Goal: Feedback & Contribution: Contribute content

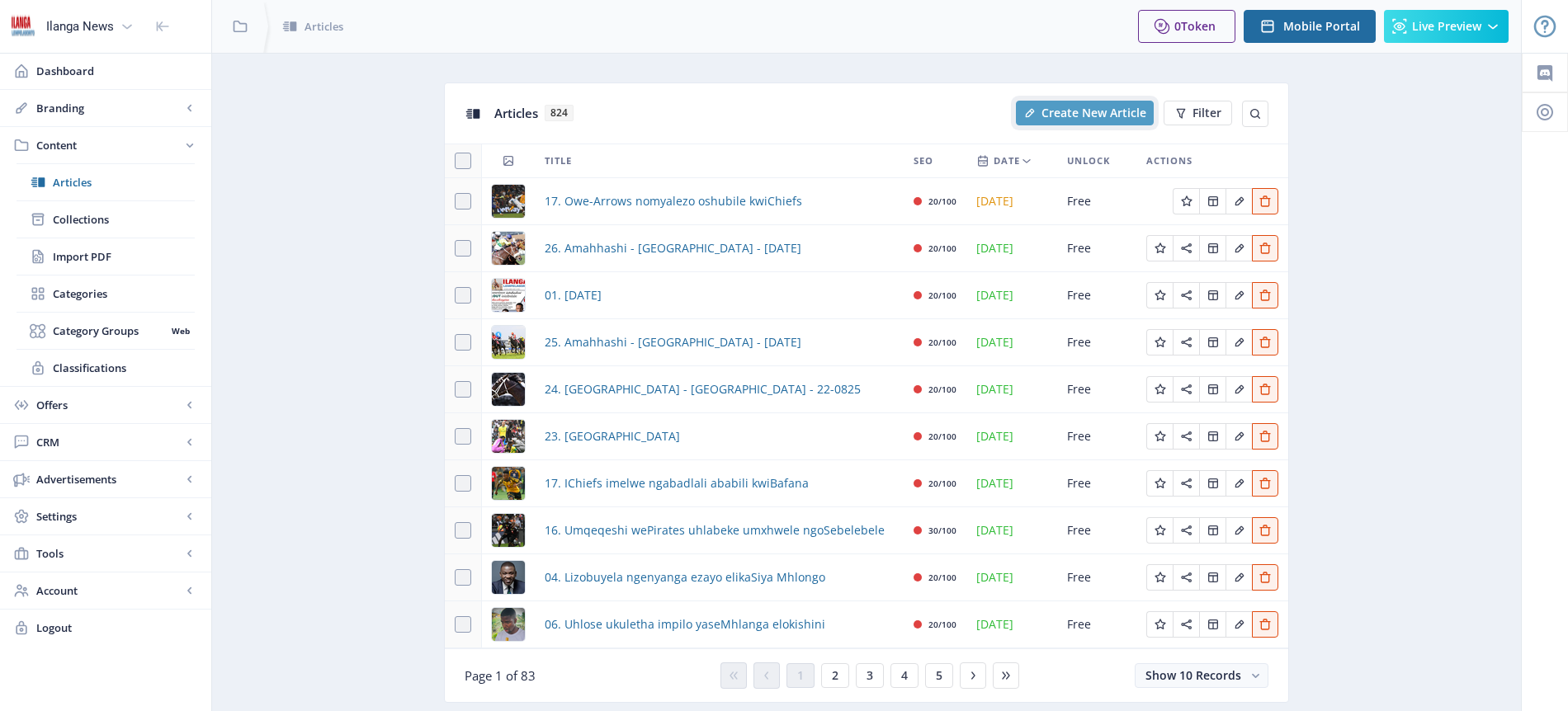
click at [1075, 116] on span "Create New Article" at bounding box center [1093, 113] width 104 height 14
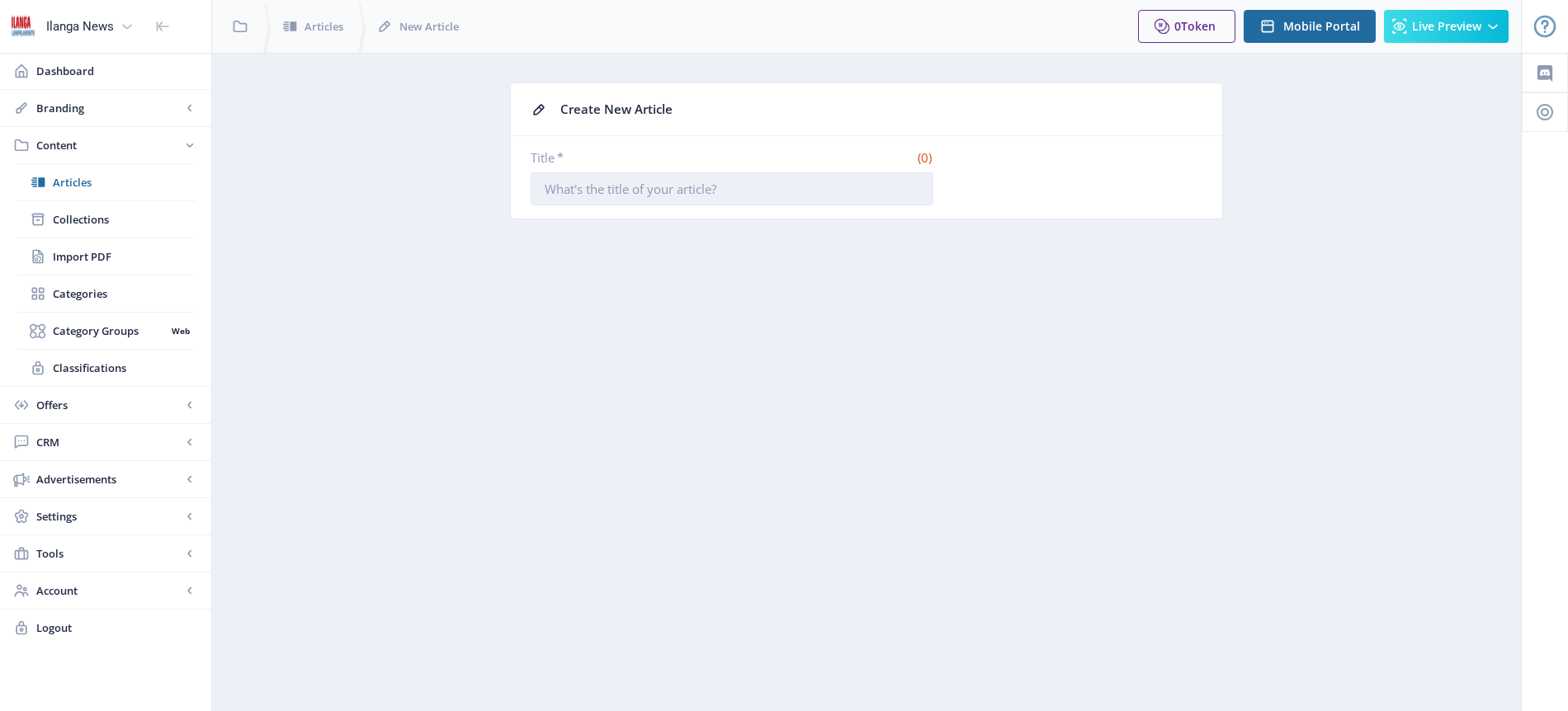
click at [627, 191] on input "Title *" at bounding box center [732, 188] width 402 height 33
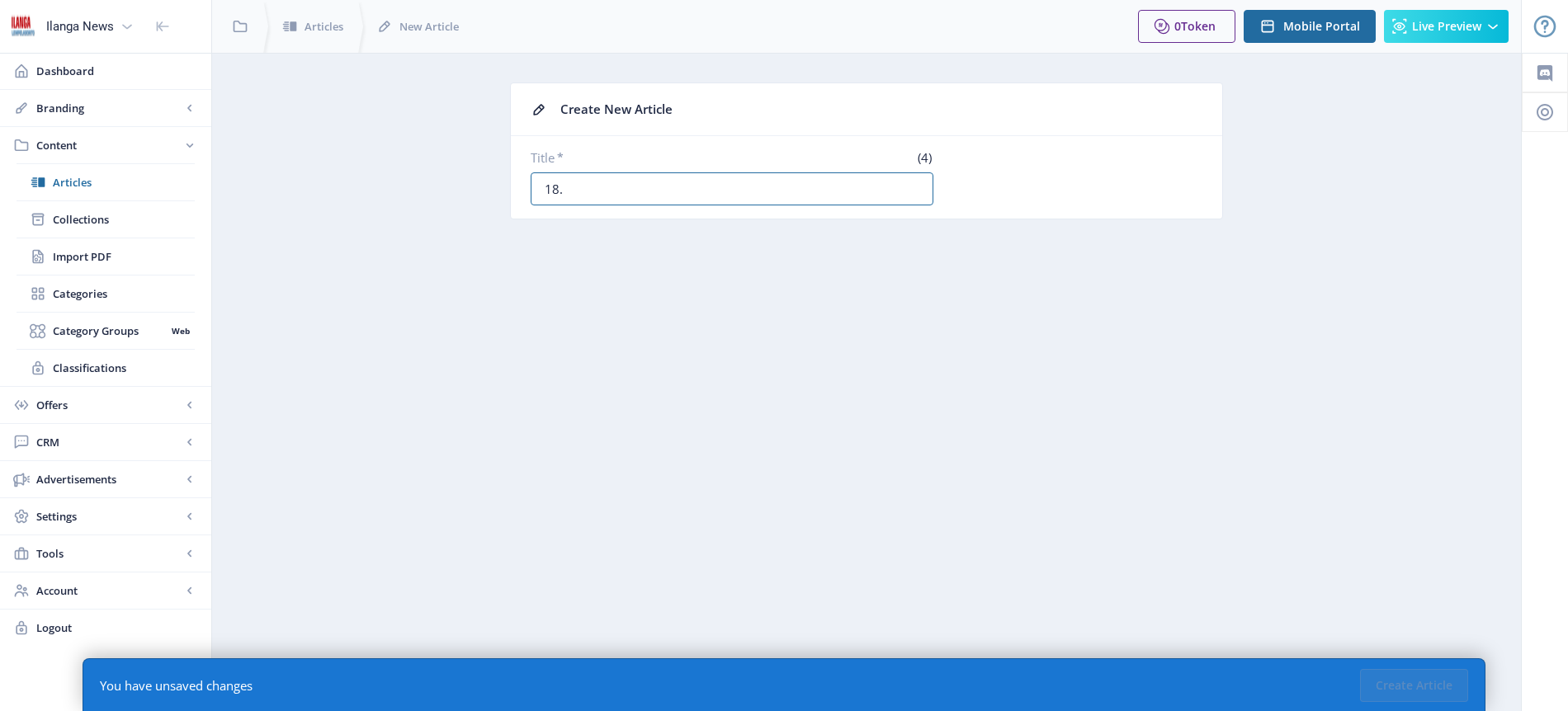
paste input "Umqeqeshi wePirates umincile ngesimo sikaMofokeng"
type input "18. Umqeqeshi wePirates umincile ngesimo sikaMofokeng"
click at [1417, 688] on button "Create Article" at bounding box center [1413, 685] width 108 height 33
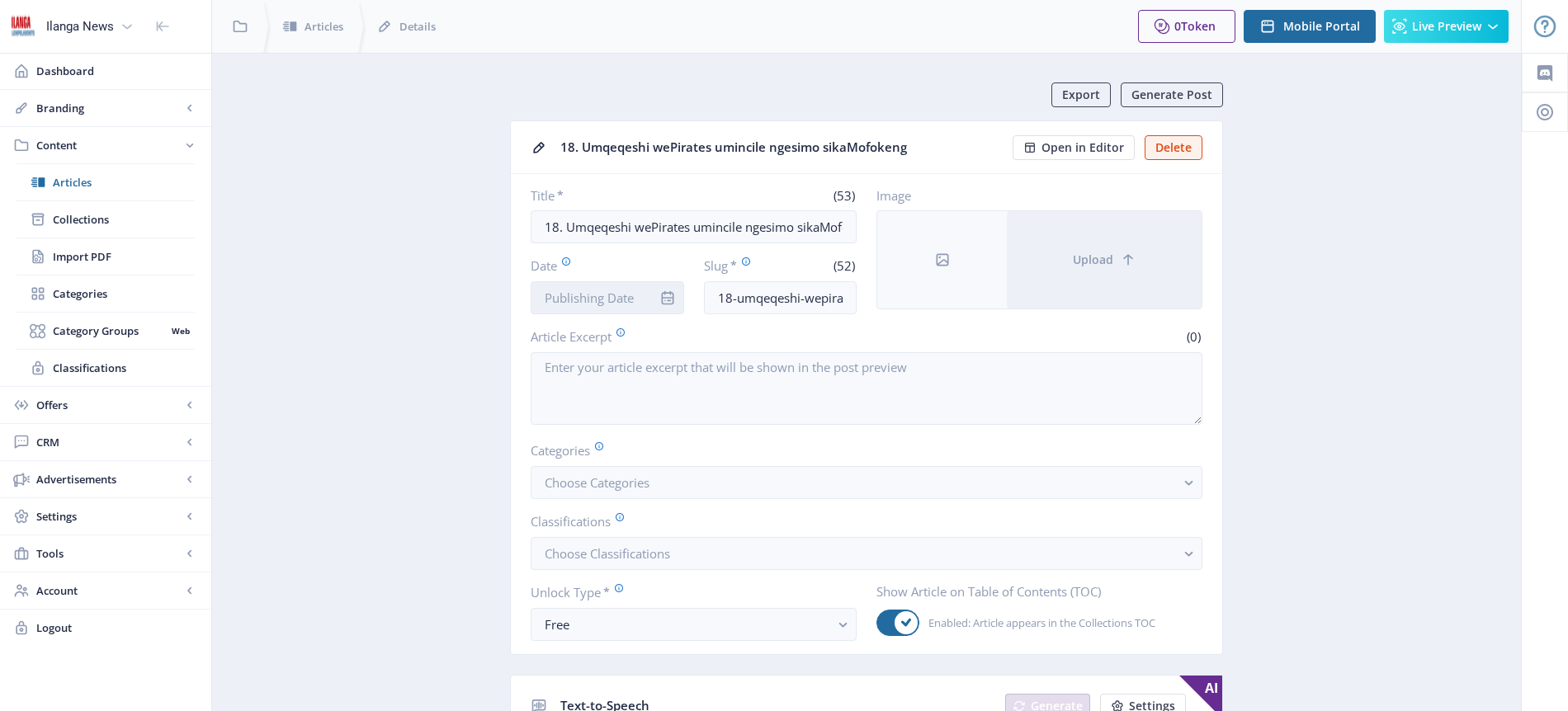
click at [589, 295] on input "Date" at bounding box center [607, 297] width 154 height 33
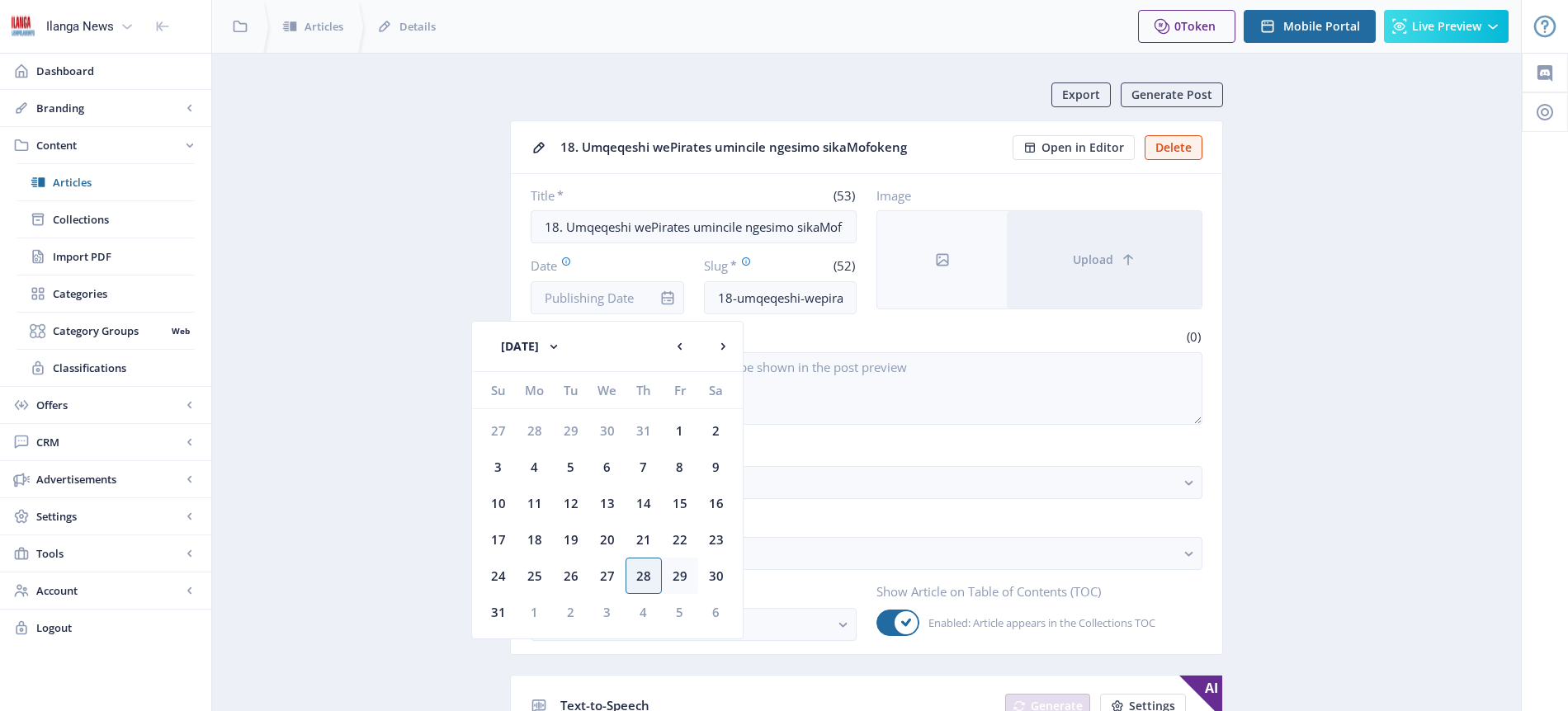
click at [686, 573] on div "29" at bounding box center [680, 575] width 37 height 36
type input "[DATE]"
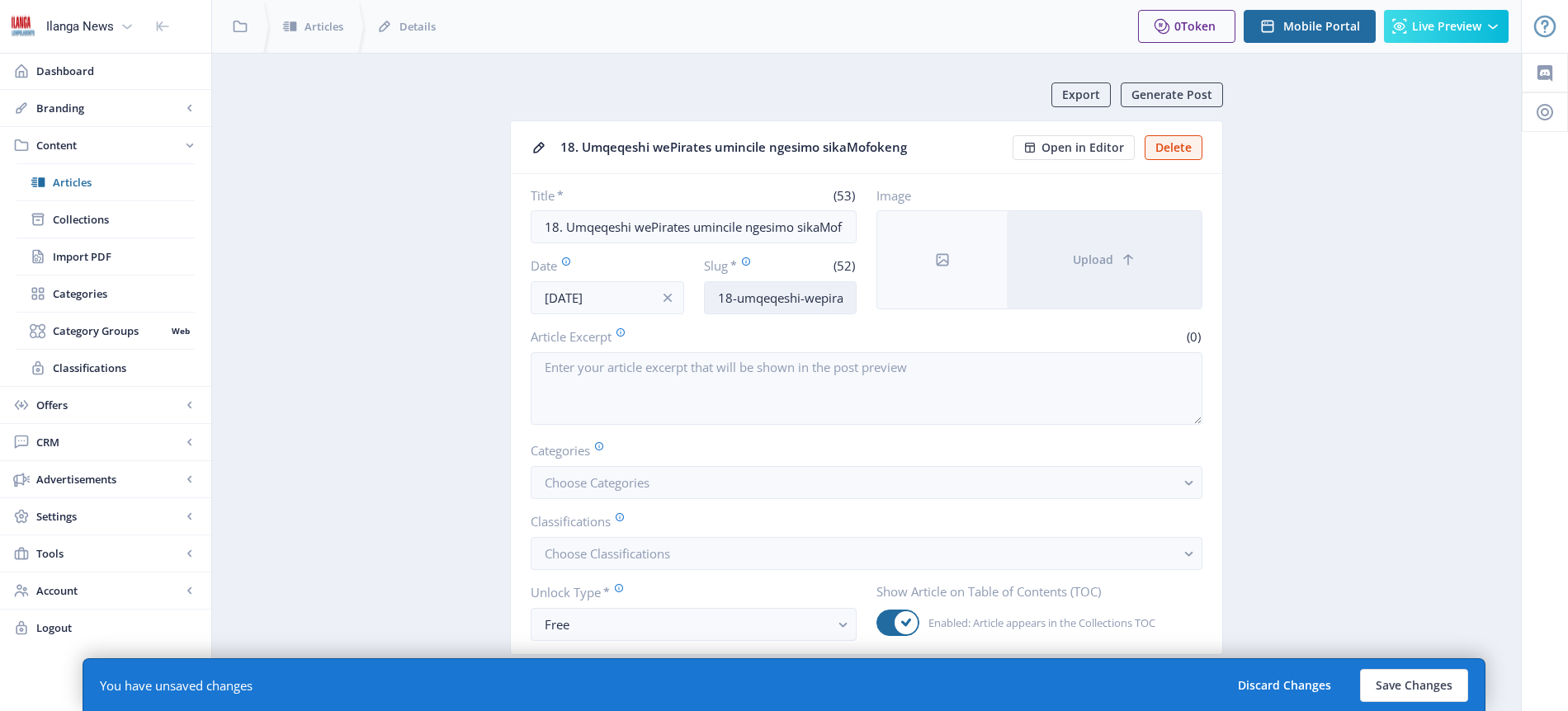
click at [794, 292] on input "18-umqeqeshi-wepirates-umincile-ngesimo-sikamofokeng" at bounding box center [780, 297] width 154 height 33
type input "Mofokeng-injury"
click at [610, 484] on span "Choose Categories" at bounding box center [596, 482] width 104 height 16
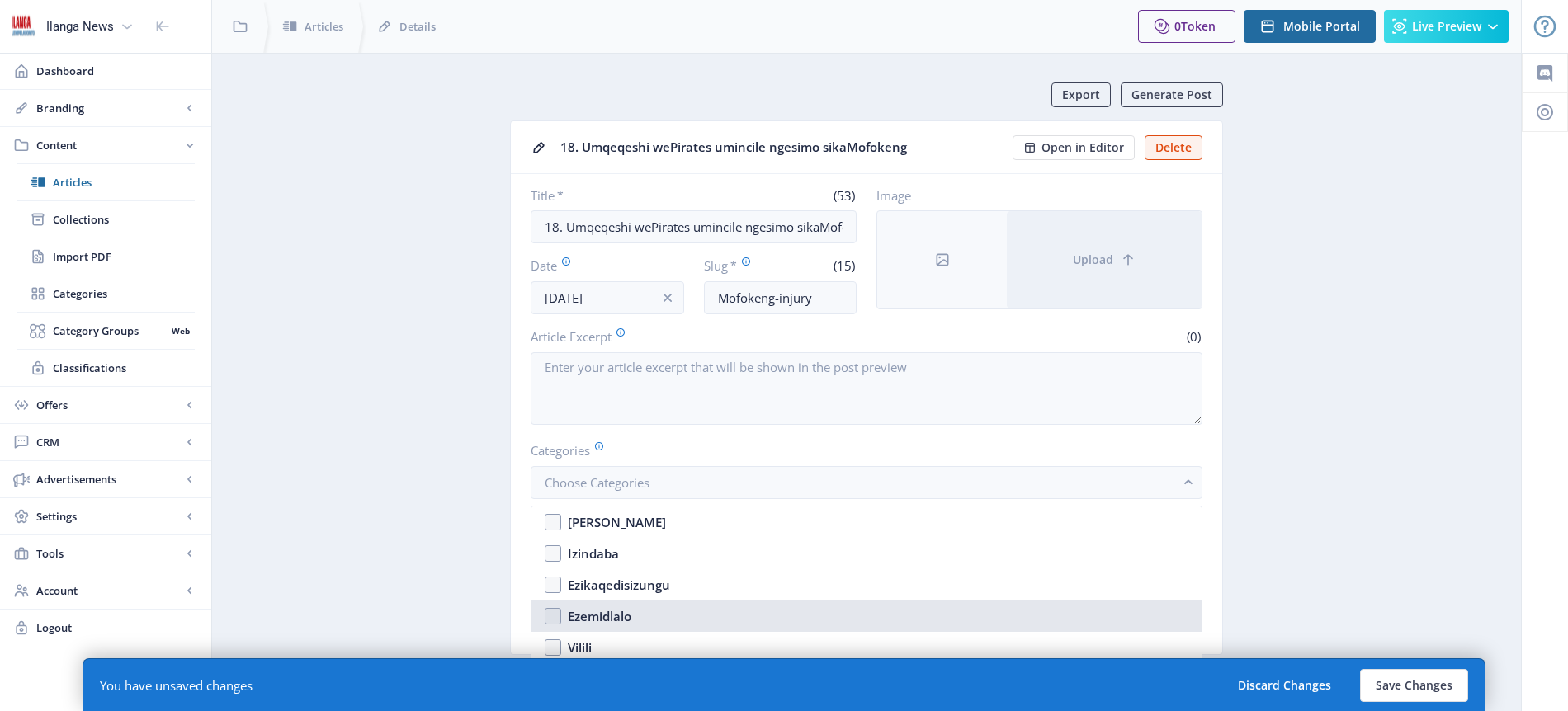
click at [612, 618] on div "Ezemidlalo" at bounding box center [599, 615] width 64 height 20
checkbox input "true"
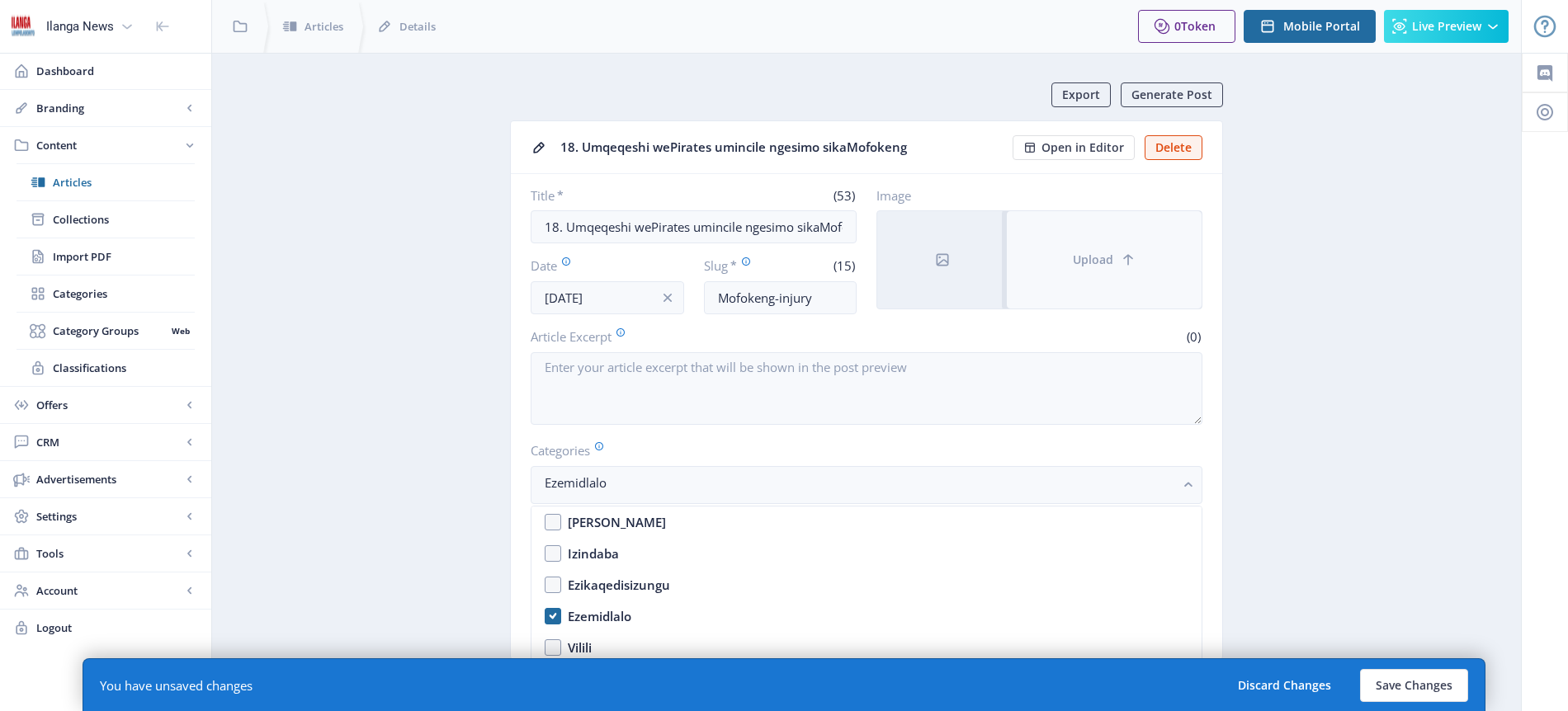
click at [1105, 259] on span "Upload" at bounding box center [1093, 260] width 41 height 14
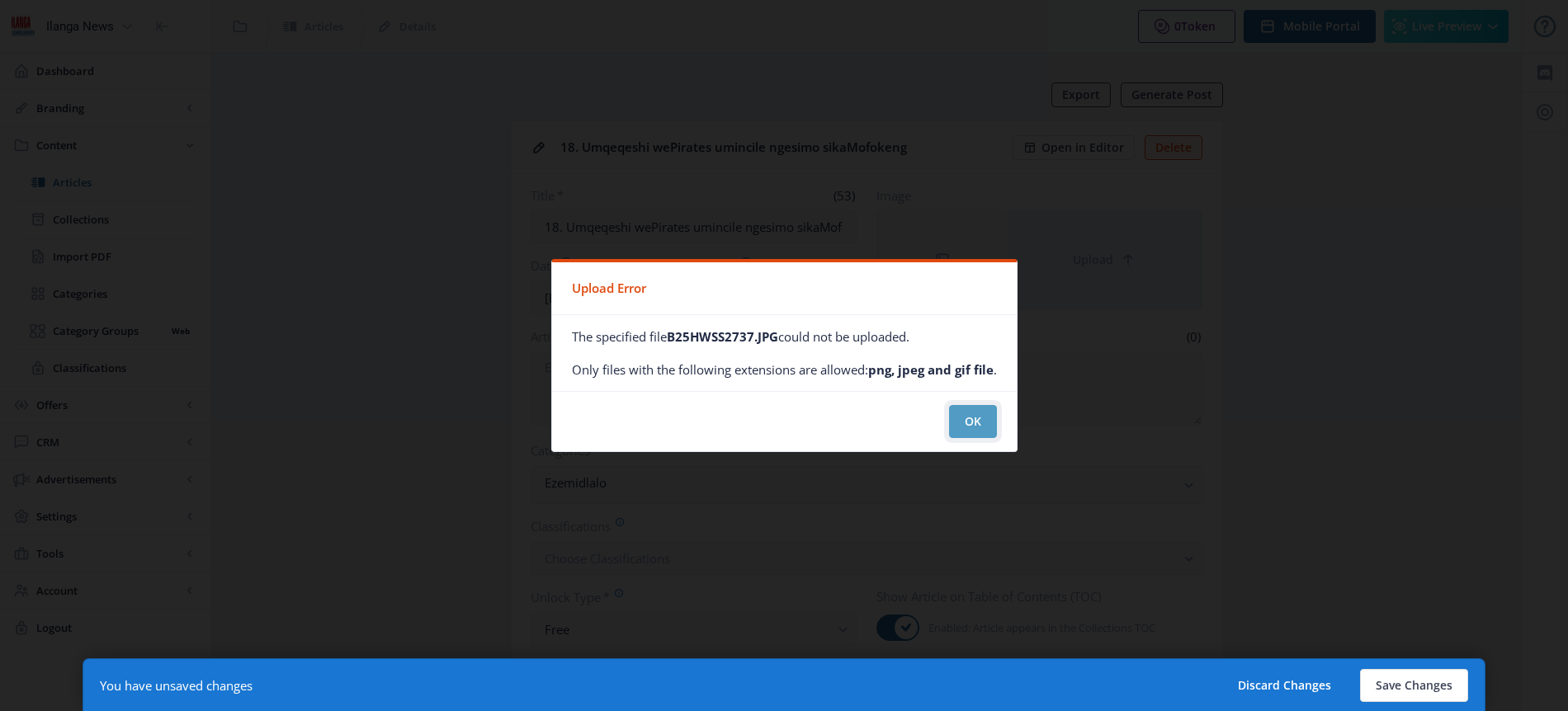
click at [981, 420] on button "OK" at bounding box center [973, 421] width 48 height 33
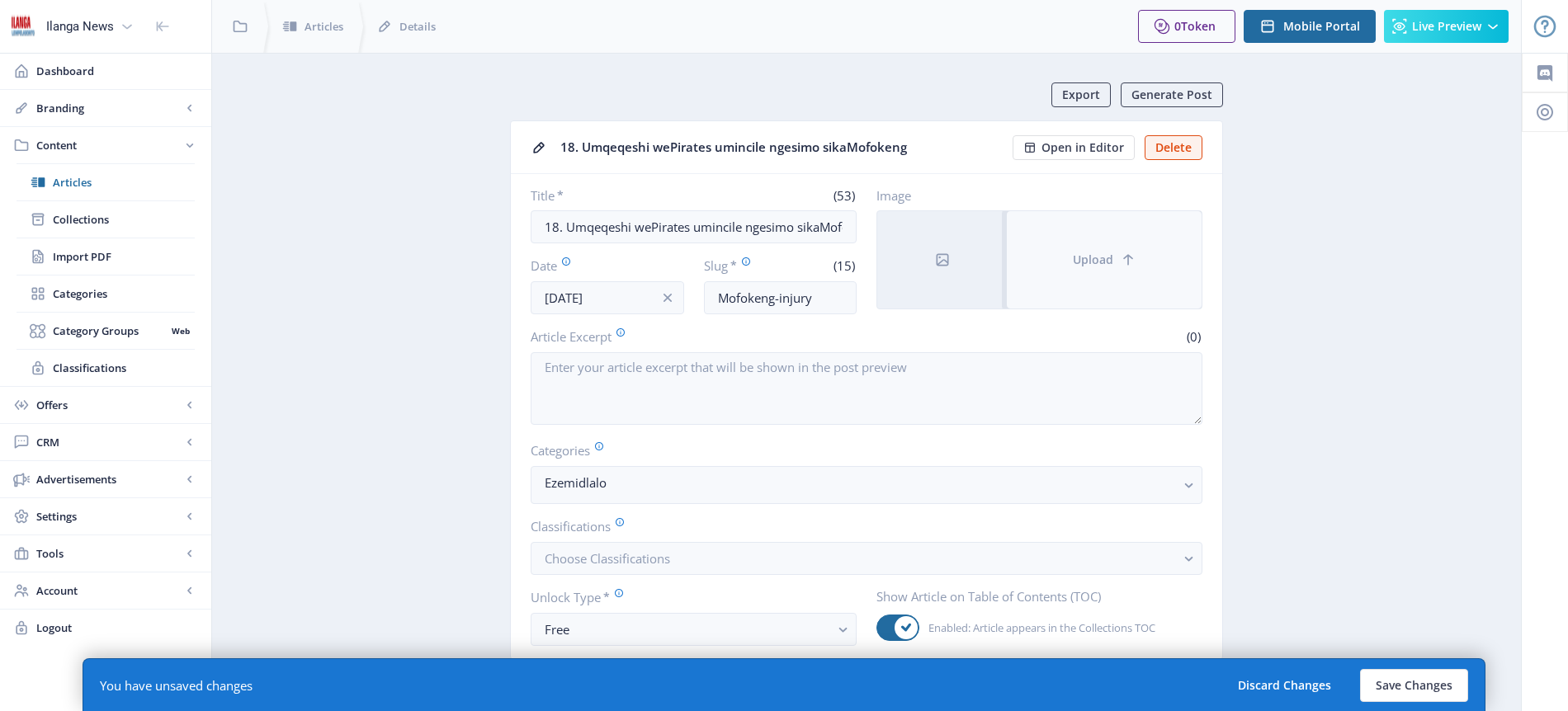
click at [1133, 267] on icon at bounding box center [1127, 259] width 16 height 16
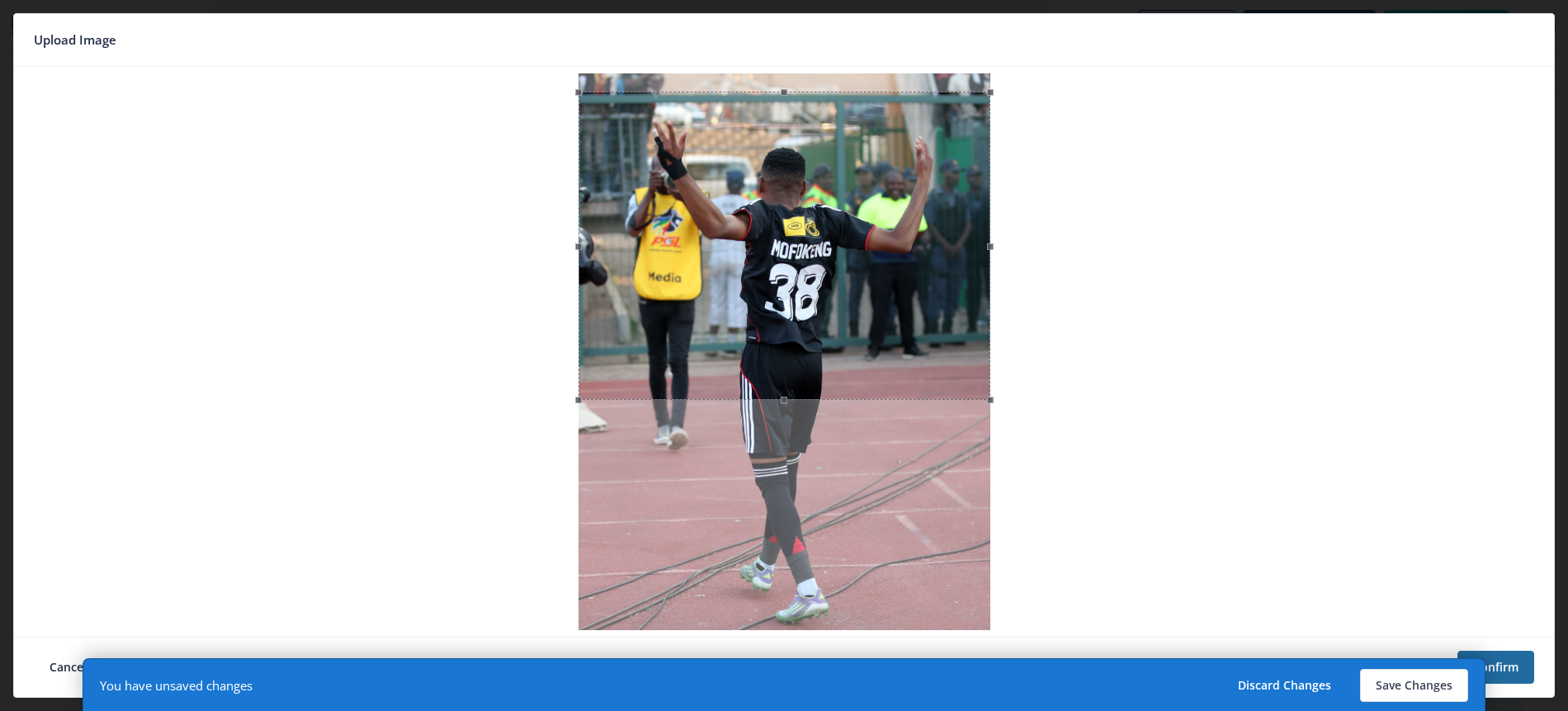
drag, startPoint x: 814, startPoint y: 195, endPoint x: 814, endPoint y: 214, distance: 19.0
click at [814, 214] on div at bounding box center [784, 246] width 412 height 309
click at [1408, 688] on button "Save Changes" at bounding box center [1413, 685] width 108 height 33
type input "mofokeng-injury"
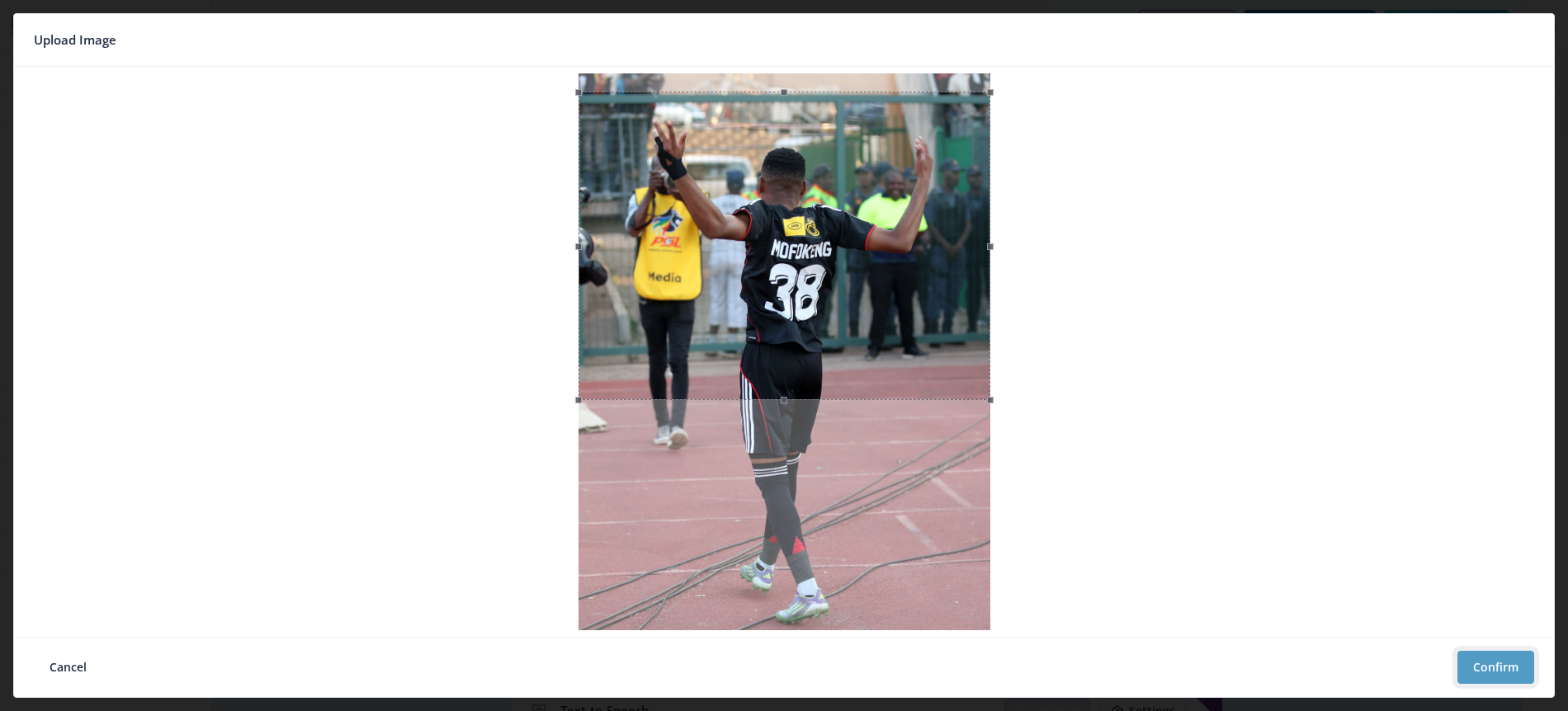
click at [1488, 669] on button "Confirm" at bounding box center [1495, 667] width 76 height 33
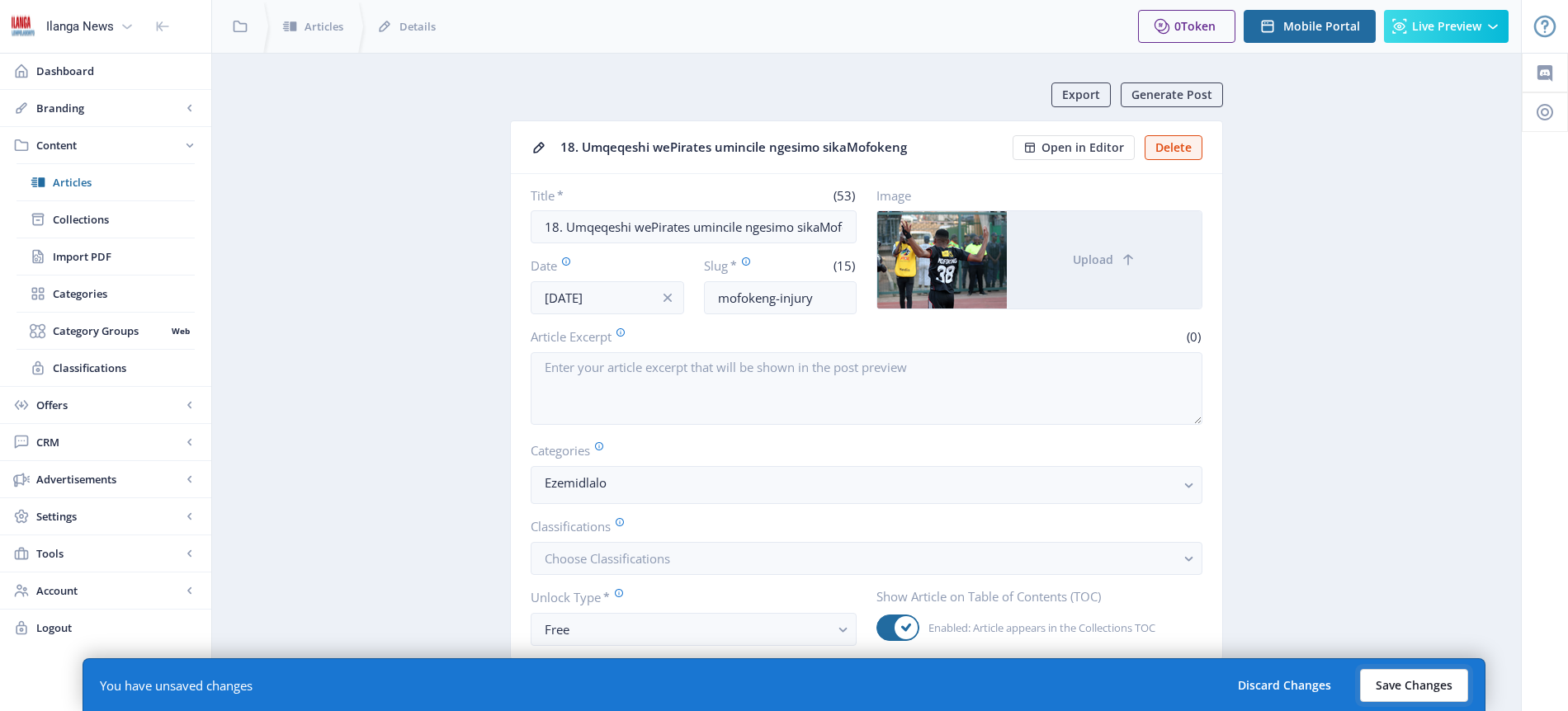
click at [1433, 686] on button "Save Changes" at bounding box center [1413, 685] width 108 height 33
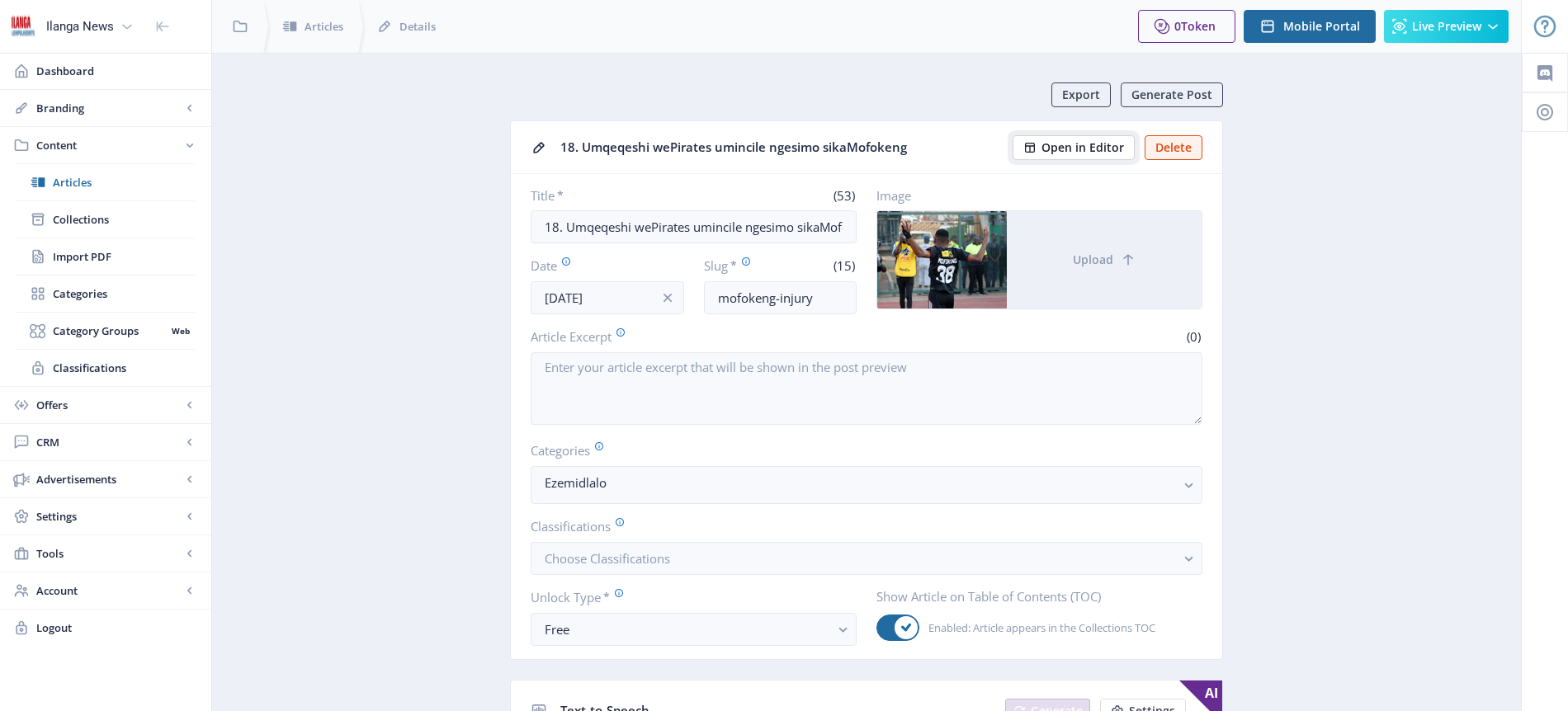
click at [1099, 148] on span "Open in Editor" at bounding box center [1082, 148] width 82 height 14
